Goal: Information Seeking & Learning: Understand process/instructions

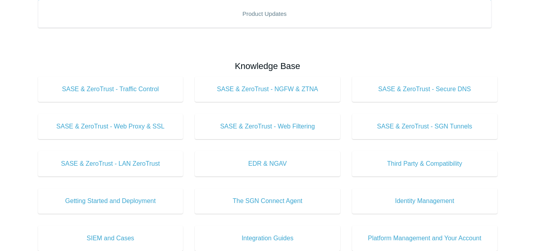
scroll to position [198, 0]
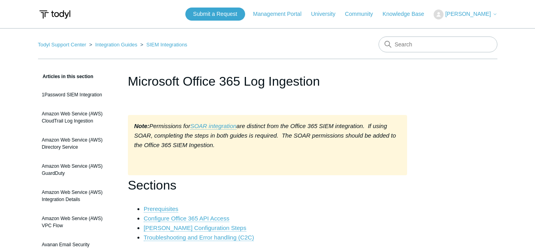
scroll to position [4126, 0]
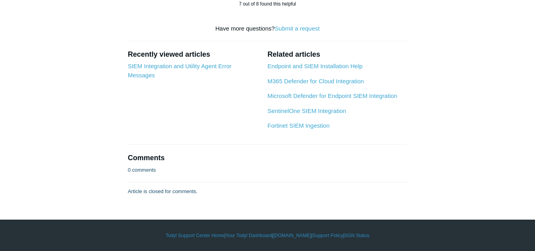
drag, startPoint x: 276, startPoint y: 59, endPoint x: 331, endPoint y: 59, distance: 55.4
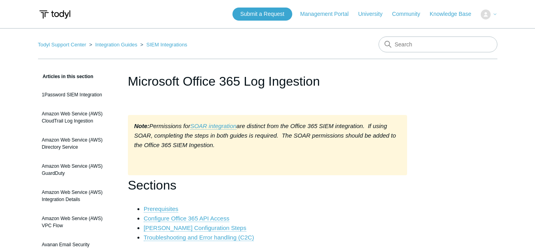
scroll to position [4126, 0]
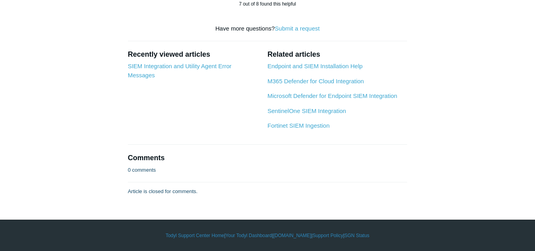
drag, startPoint x: 277, startPoint y: 58, endPoint x: 332, endPoint y: 61, distance: 54.7
copy p "Global Audit Logging"
